Goal: Information Seeking & Learning: Learn about a topic

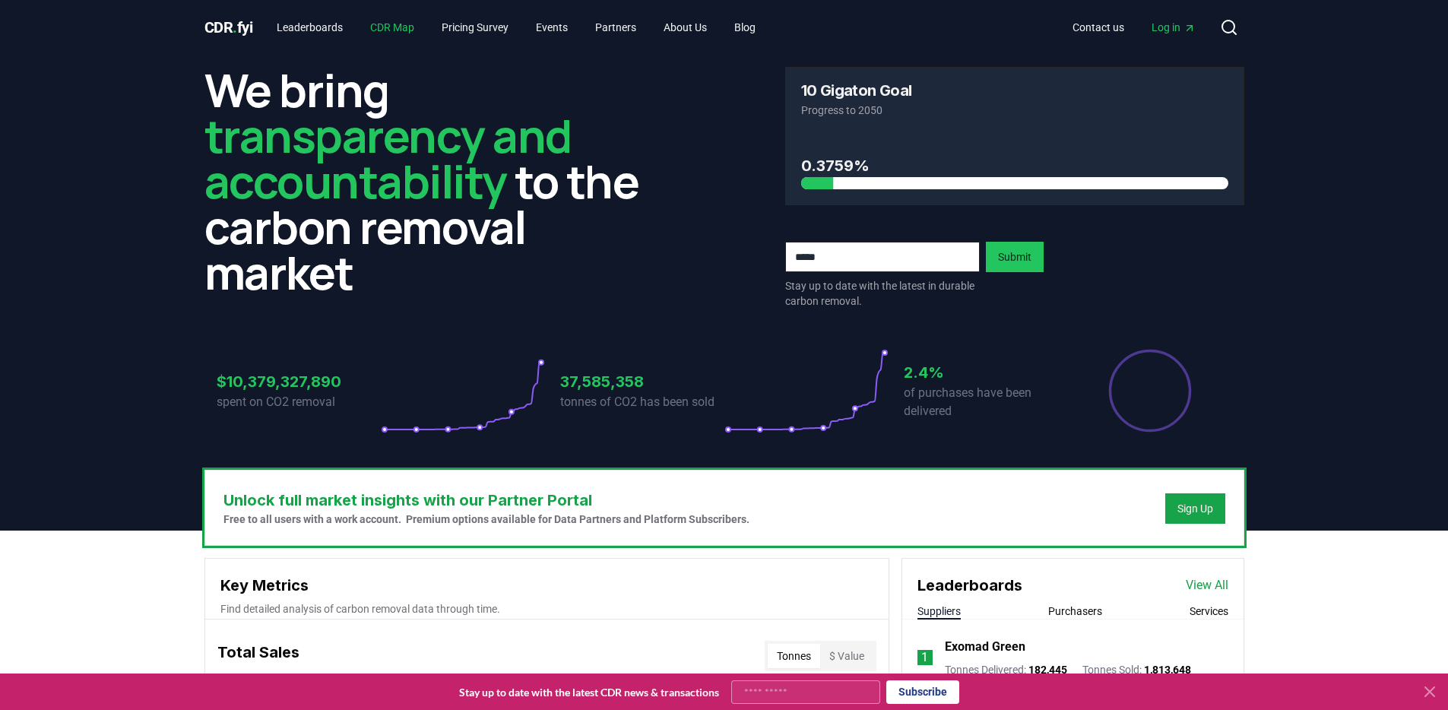
click at [404, 22] on link "CDR Map" at bounding box center [392, 27] width 68 height 27
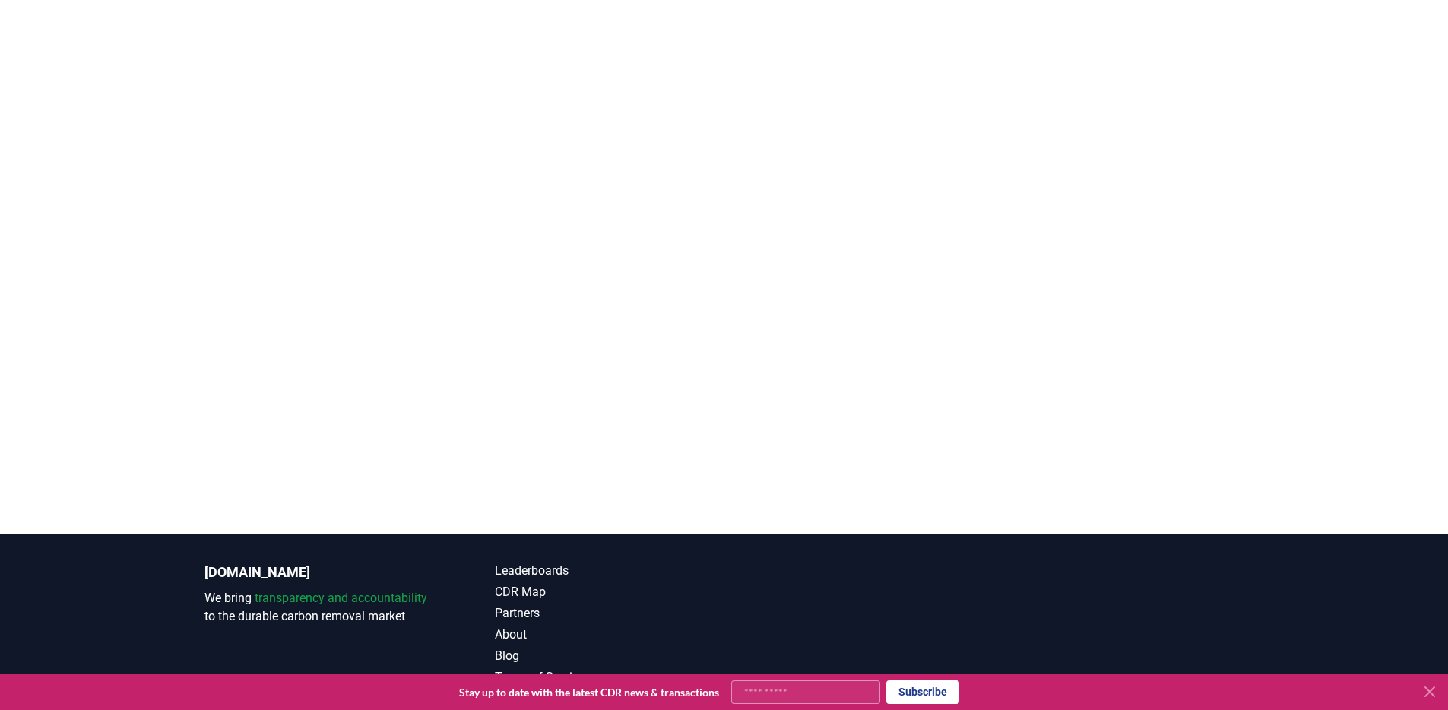
scroll to position [447, 0]
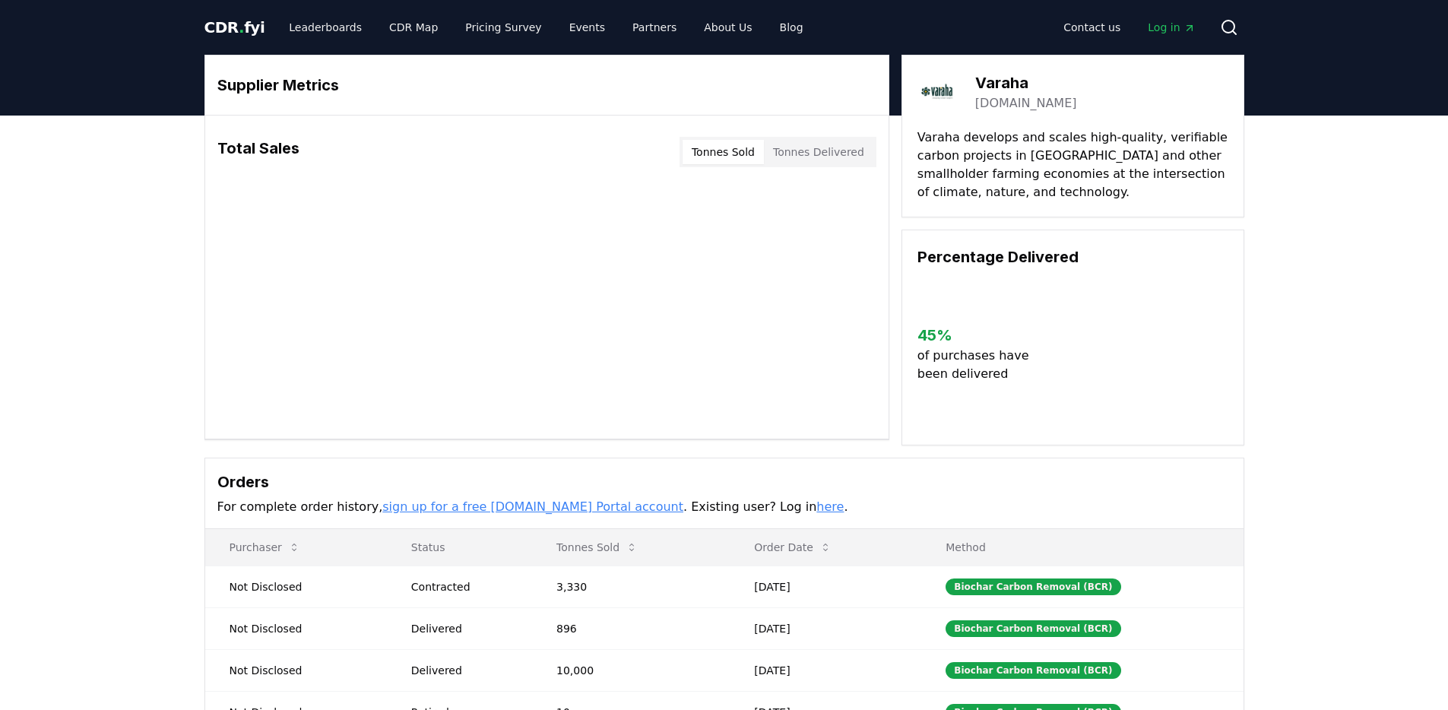
scroll to position [3, 0]
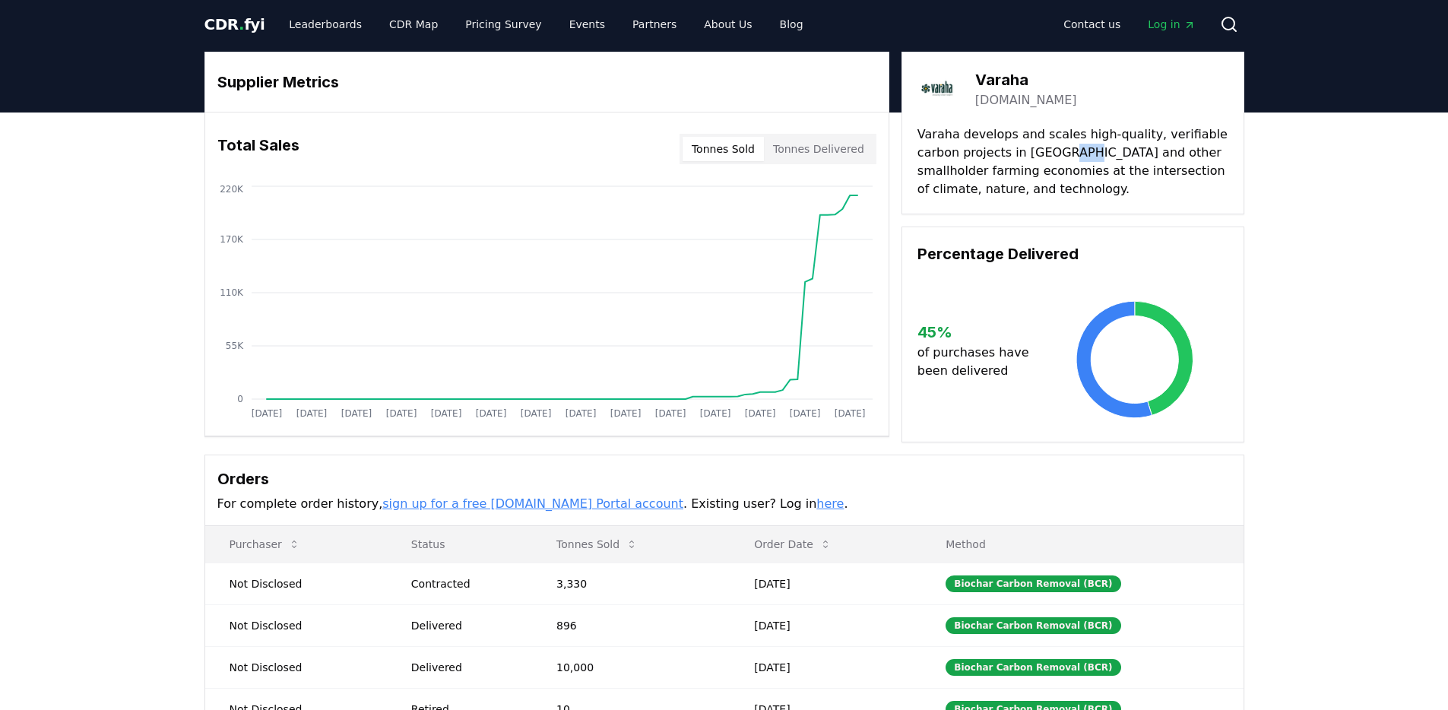
click at [1048, 158] on p "Varaha develops and scales high-quality, verifiable carbon projects in [GEOGRAP…" at bounding box center [1072, 161] width 311 height 73
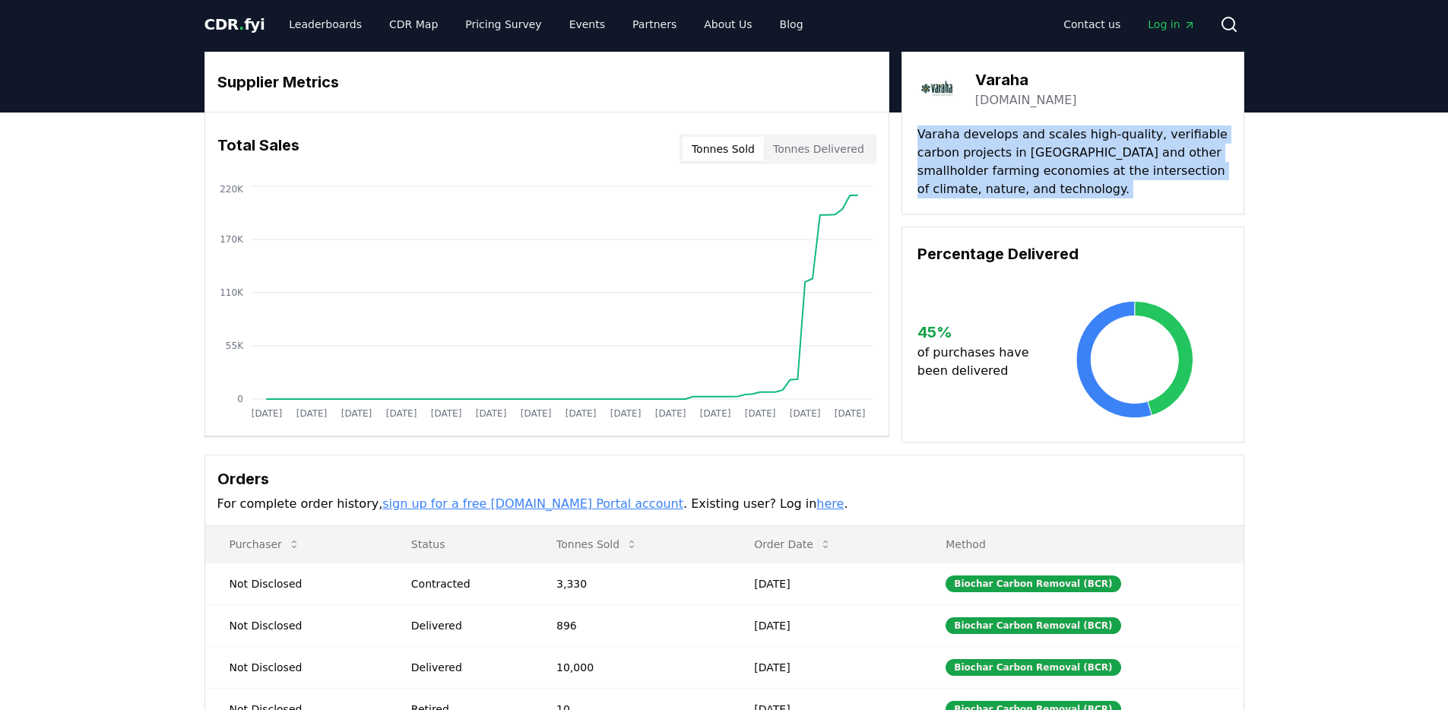
click at [1048, 158] on p "Varaha develops and scales high-quality, verifiable carbon projects in [GEOGRAP…" at bounding box center [1072, 161] width 311 height 73
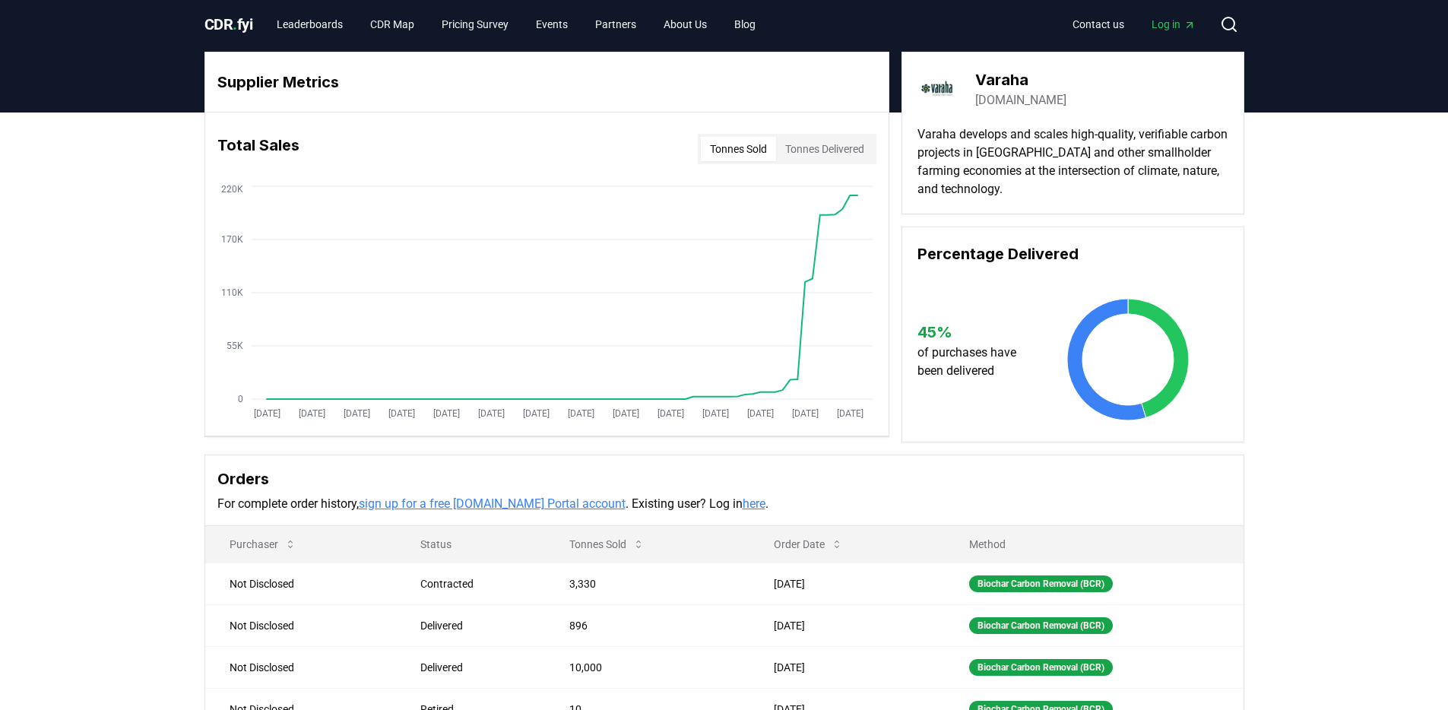
click at [1001, 85] on h3 "Varaha" at bounding box center [1020, 79] width 91 height 23
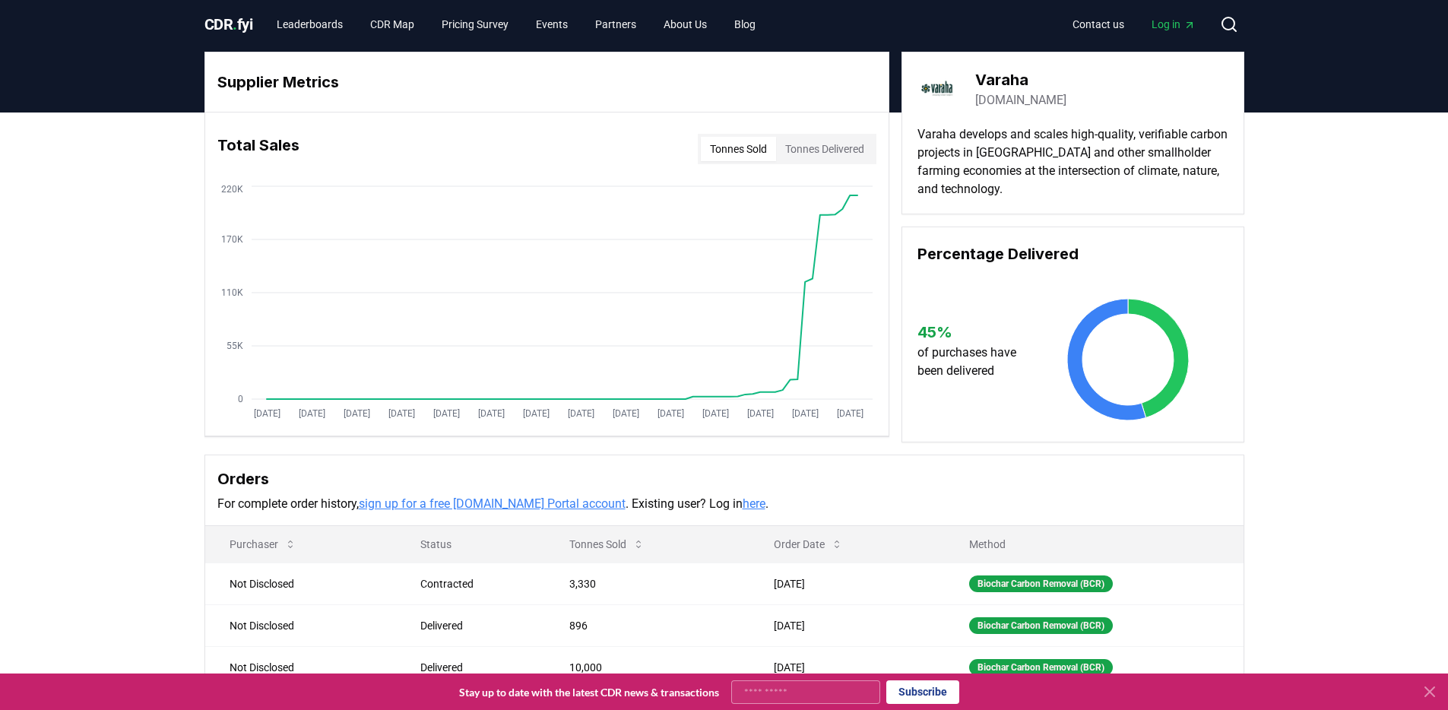
click at [937, 90] on img at bounding box center [938, 89] width 43 height 43
click at [1020, 98] on link "varaha.earth" at bounding box center [1020, 100] width 91 height 18
